Goal: Navigation & Orientation: Find specific page/section

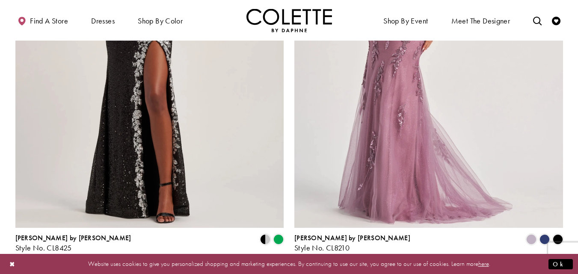
scroll to position [1596, 0]
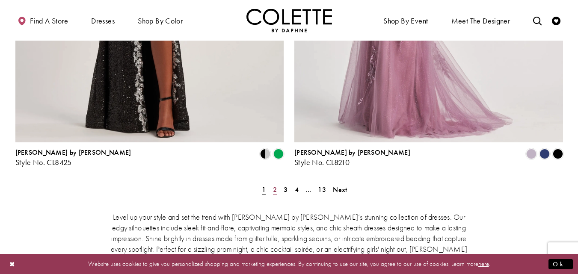
click at [277, 185] on span "2" at bounding box center [275, 189] width 4 height 9
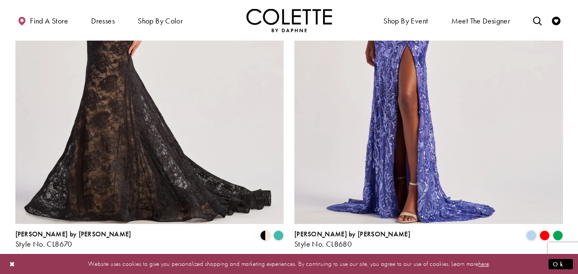
scroll to position [1628, 0]
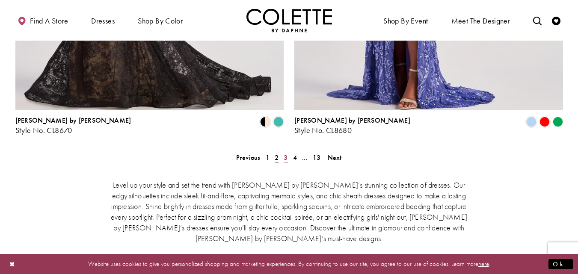
click at [285, 153] on span "3" at bounding box center [285, 157] width 4 height 9
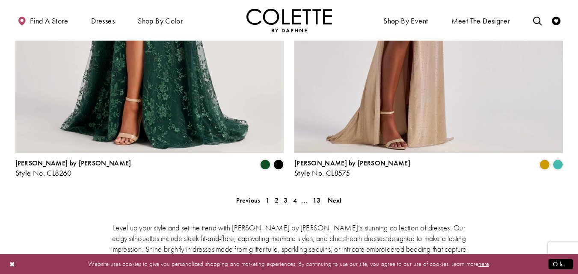
scroll to position [1642, 0]
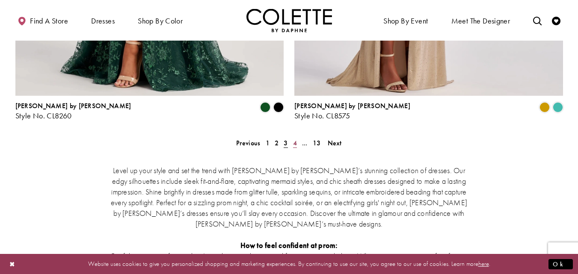
click at [295, 139] on span "4" at bounding box center [295, 143] width 4 height 9
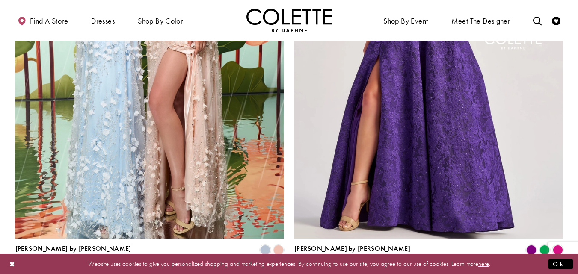
scroll to position [1628, 0]
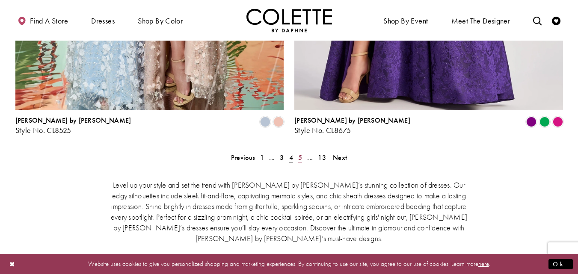
click at [301, 153] on span "5" at bounding box center [300, 157] width 4 height 9
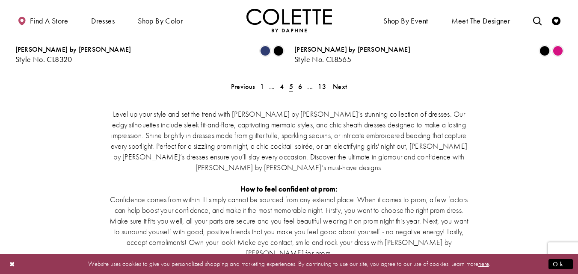
scroll to position [1585, 0]
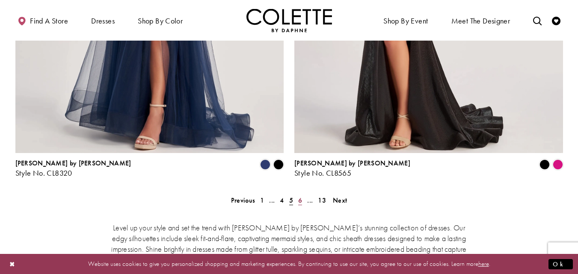
click at [301, 196] on span "6" at bounding box center [300, 200] width 4 height 9
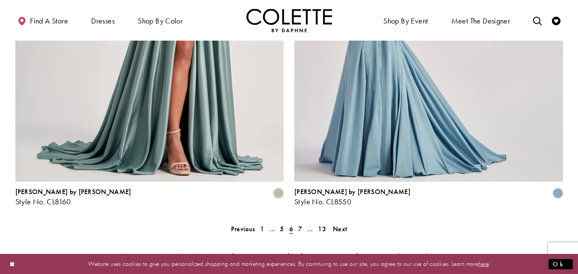
scroll to position [1685, 0]
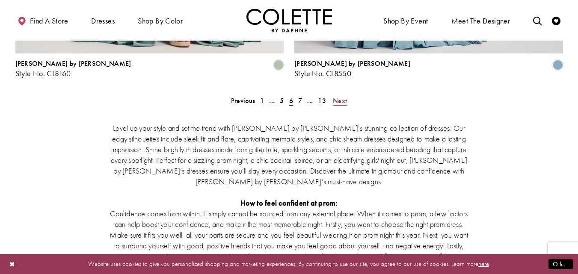
click at [337, 96] on span "Next" at bounding box center [340, 100] width 14 height 9
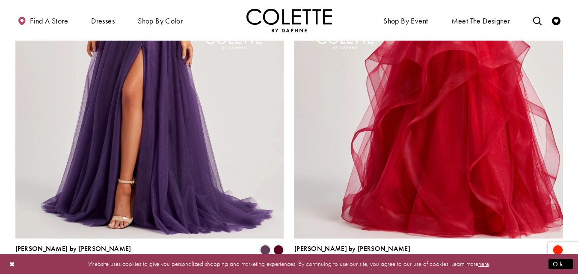
scroll to position [1628, 0]
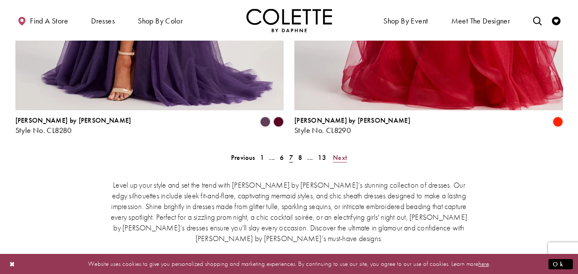
click at [336, 153] on span "Next" at bounding box center [340, 157] width 14 height 9
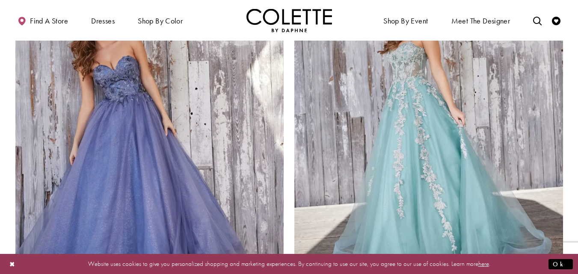
scroll to position [1400, 0]
